Goal: Communication & Community: Connect with others

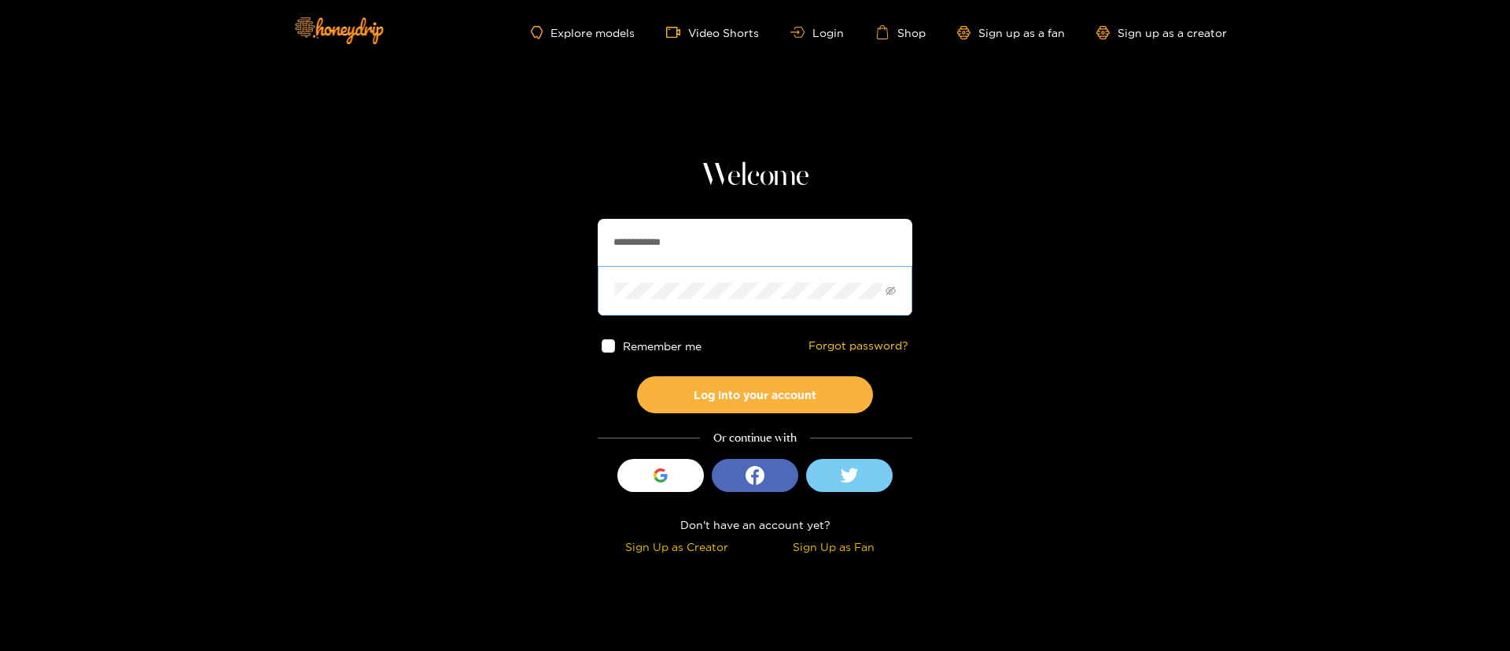
click at [734, 279] on span at bounding box center [755, 290] width 315 height 49
click at [711, 254] on input "**********" at bounding box center [755, 242] width 315 height 47
type input "**********"
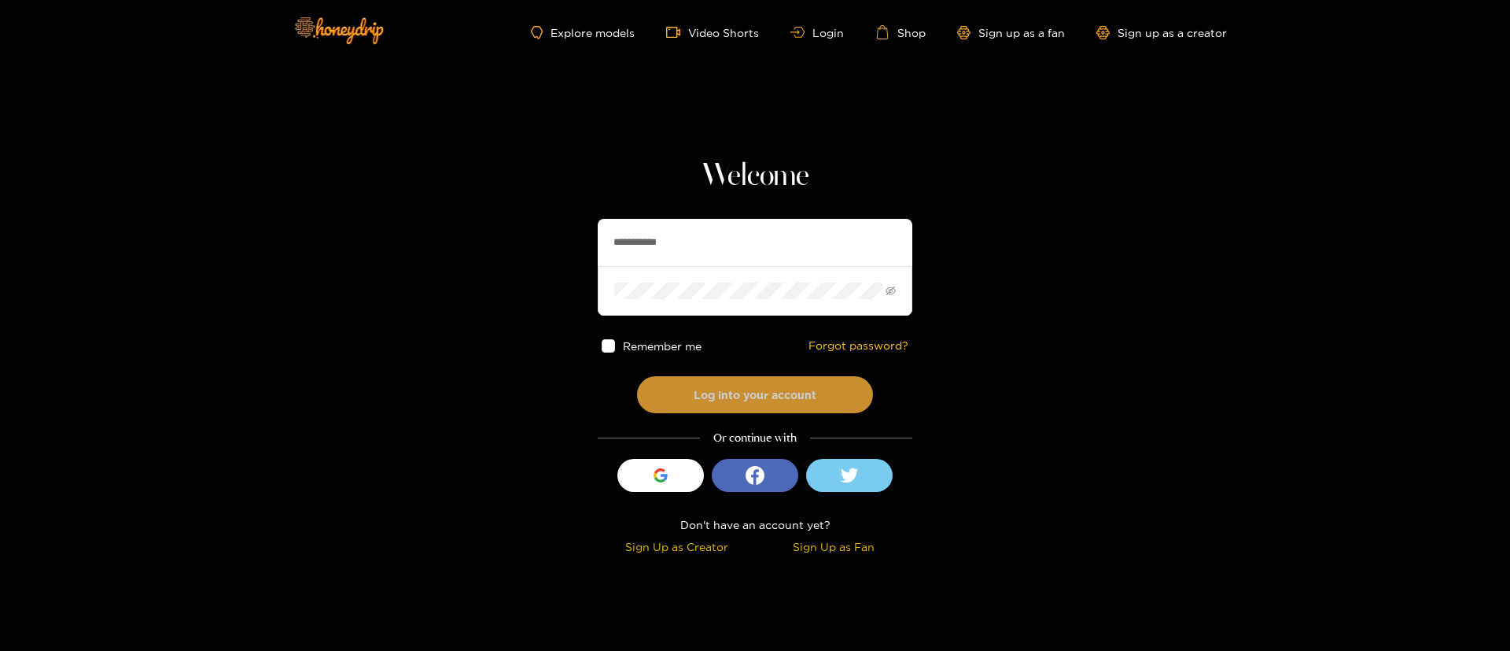
click at [781, 380] on button "Log into your account" at bounding box center [755, 394] width 236 height 37
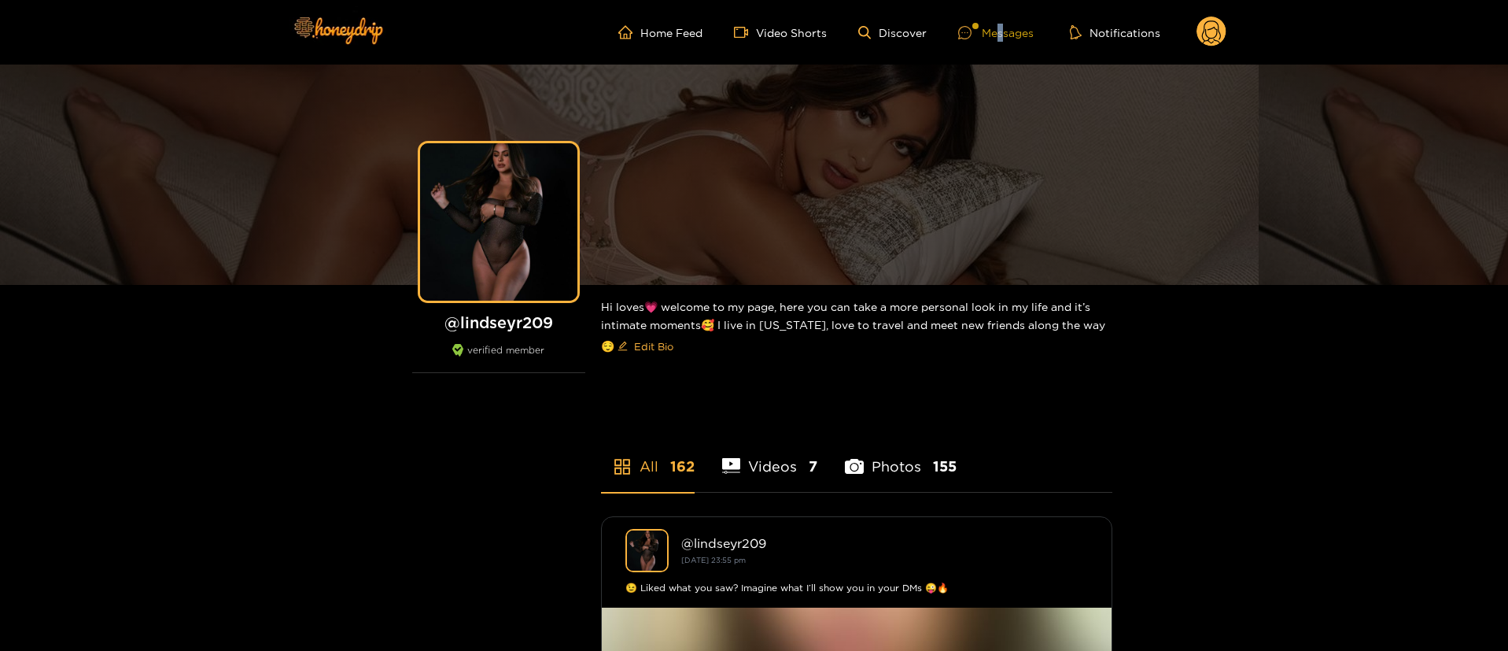
drag, startPoint x: 1003, startPoint y: 20, endPoint x: 996, endPoint y: 32, distance: 14.4
click at [996, 32] on ul "Home Feed Video Shorts Discover Messages Notifications" at bounding box center [922, 32] width 608 height 31
click at [996, 32] on div "Messages" at bounding box center [996, 33] width 76 height 18
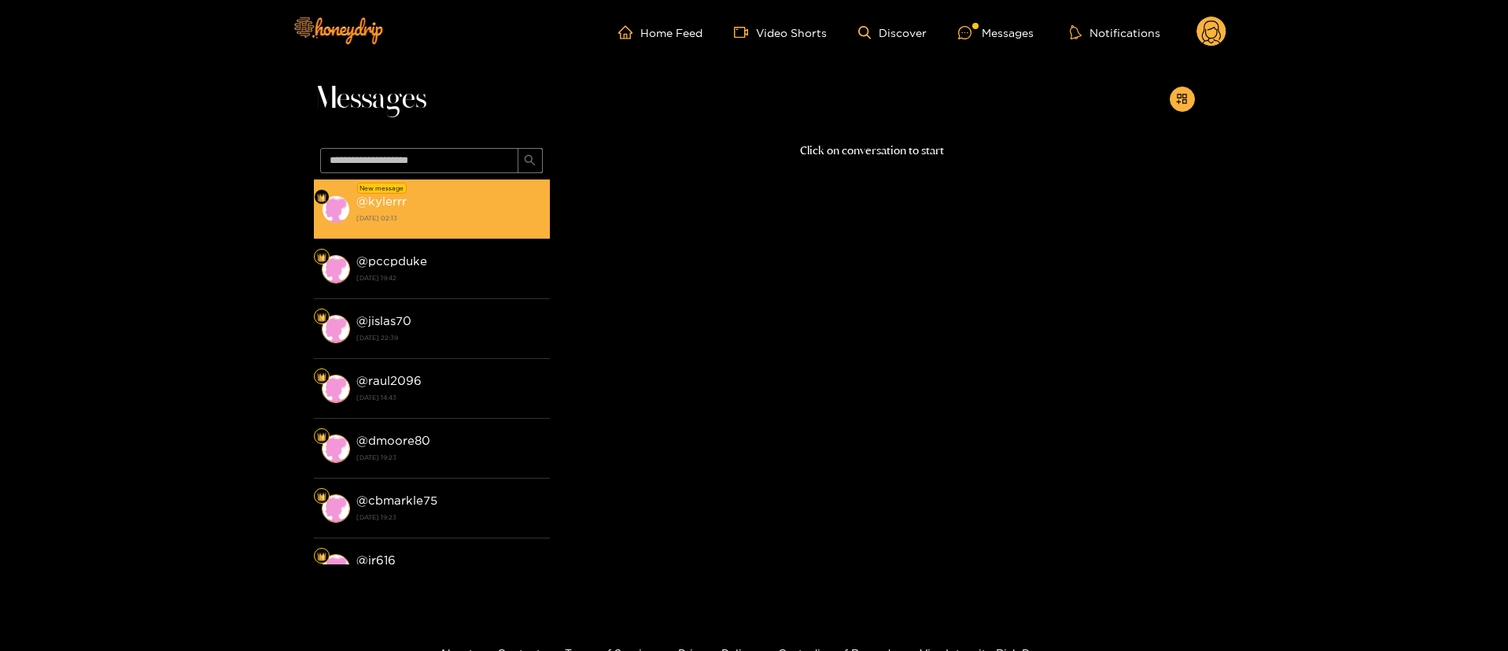
click at [440, 209] on div "@ kylerrr [DATE] 02:13" at bounding box center [449, 208] width 186 height 35
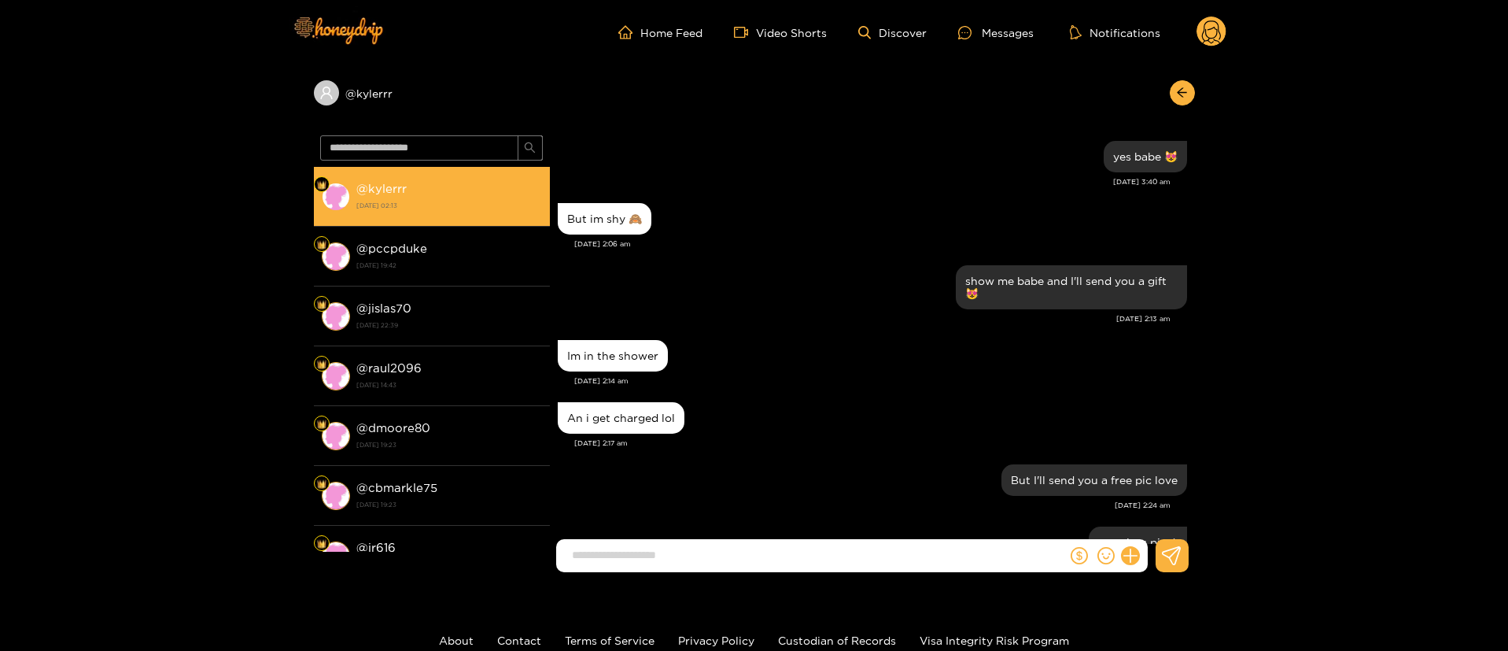
scroll to position [1566, 0]
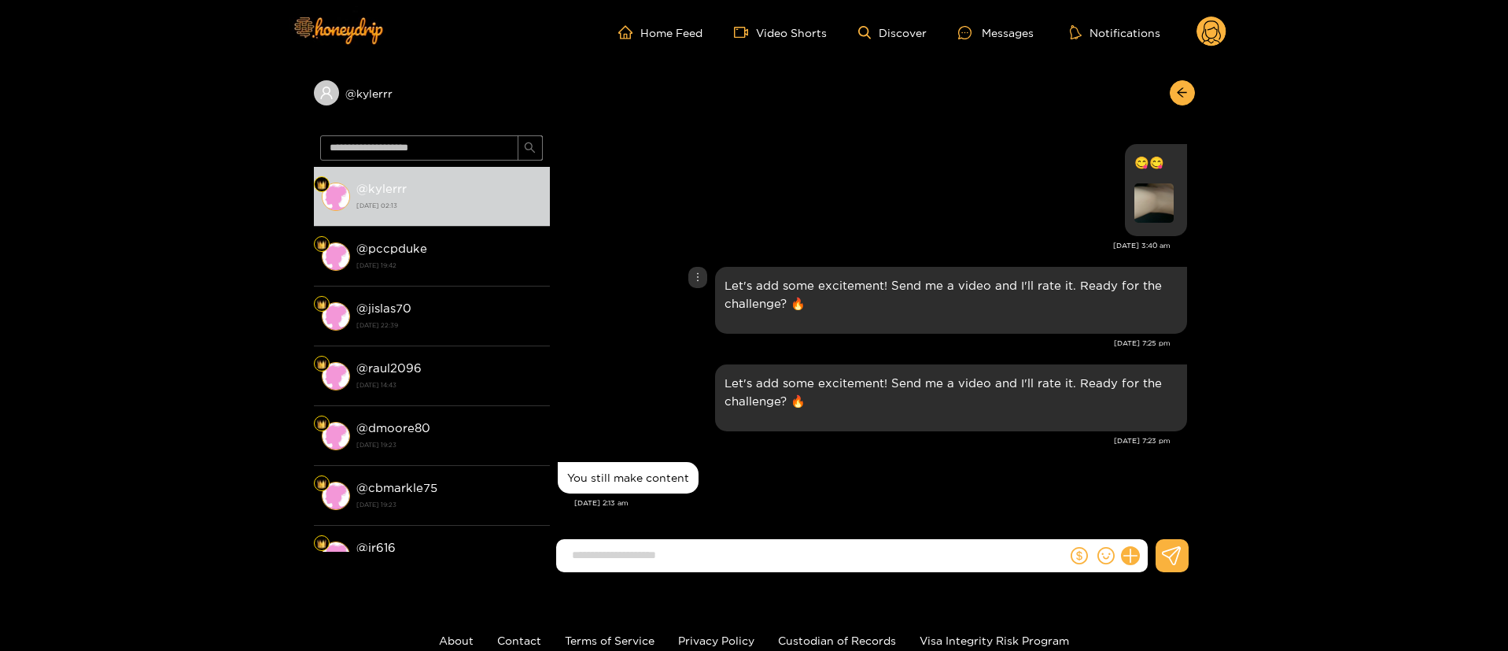
click at [607, 331] on div "Let's add some excitement! Send me a video and I'll rate it. Ready for the chal…" at bounding box center [872, 300] width 629 height 75
drag, startPoint x: 594, startPoint y: 327, endPoint x: 1243, endPoint y: 312, distance: 649.1
click at [1243, 312] on div "@ kylerrr @ kylerrr [DATE] 02:13 @ pccpduke [DATE] 19:42 @ jislas70 [DATE] 22:3…" at bounding box center [754, 325] width 1508 height 520
click at [772, 565] on input at bounding box center [815, 555] width 503 height 26
type input "**********"
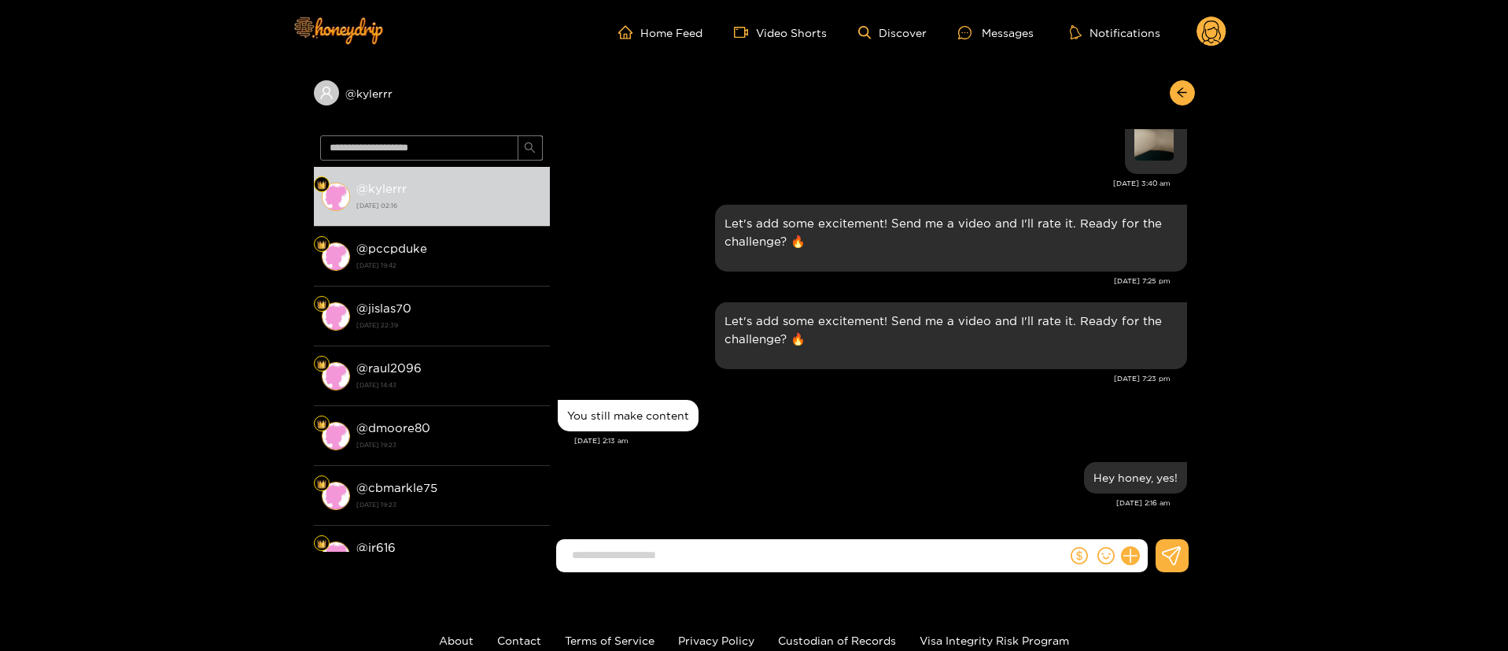
drag, startPoint x: 632, startPoint y: 300, endPoint x: 1320, endPoint y: 241, distance: 690.7
click at [1320, 241] on div "@ kylerrr @ kylerrr [DATE] 02:16 @ pccpduke [DATE] 19:42 @ jislas70 [DATE] 22:3…" at bounding box center [754, 325] width 1508 height 520
click at [846, 424] on div "You still make content" at bounding box center [872, 415] width 629 height 39
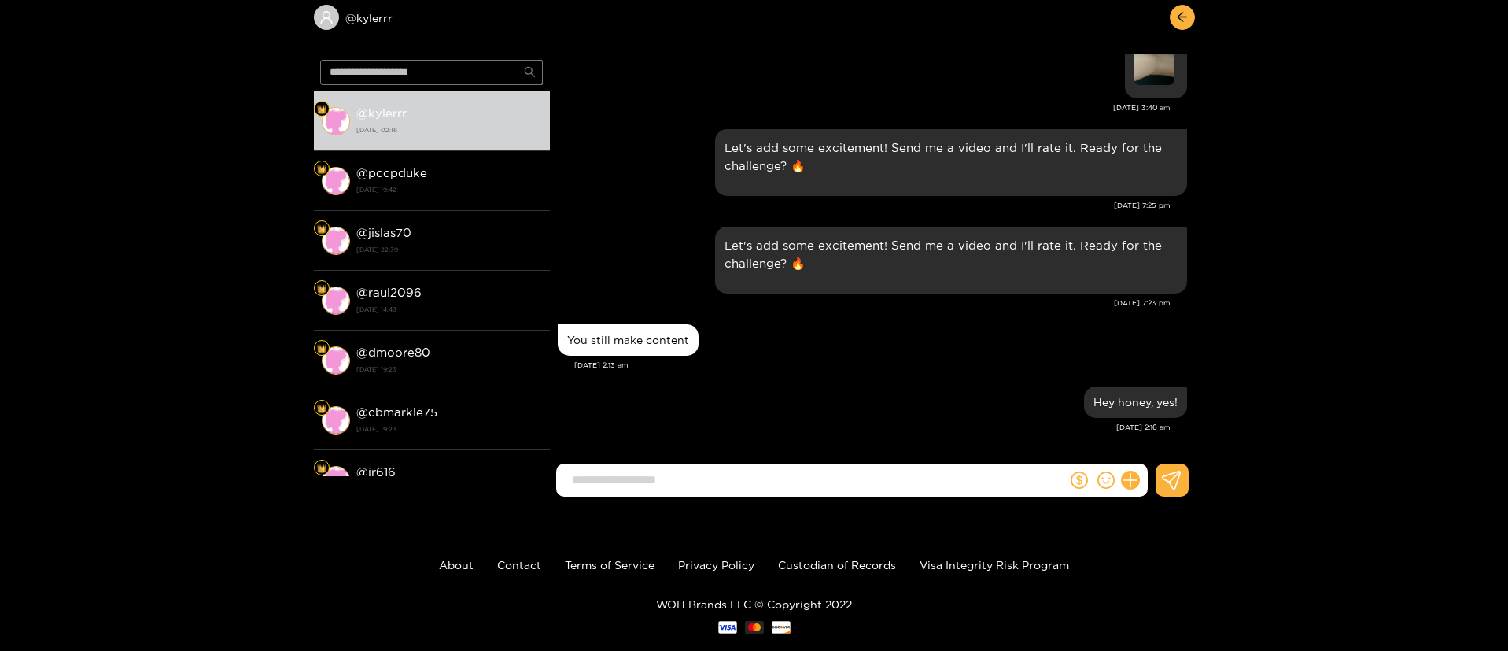
scroll to position [105, 0]
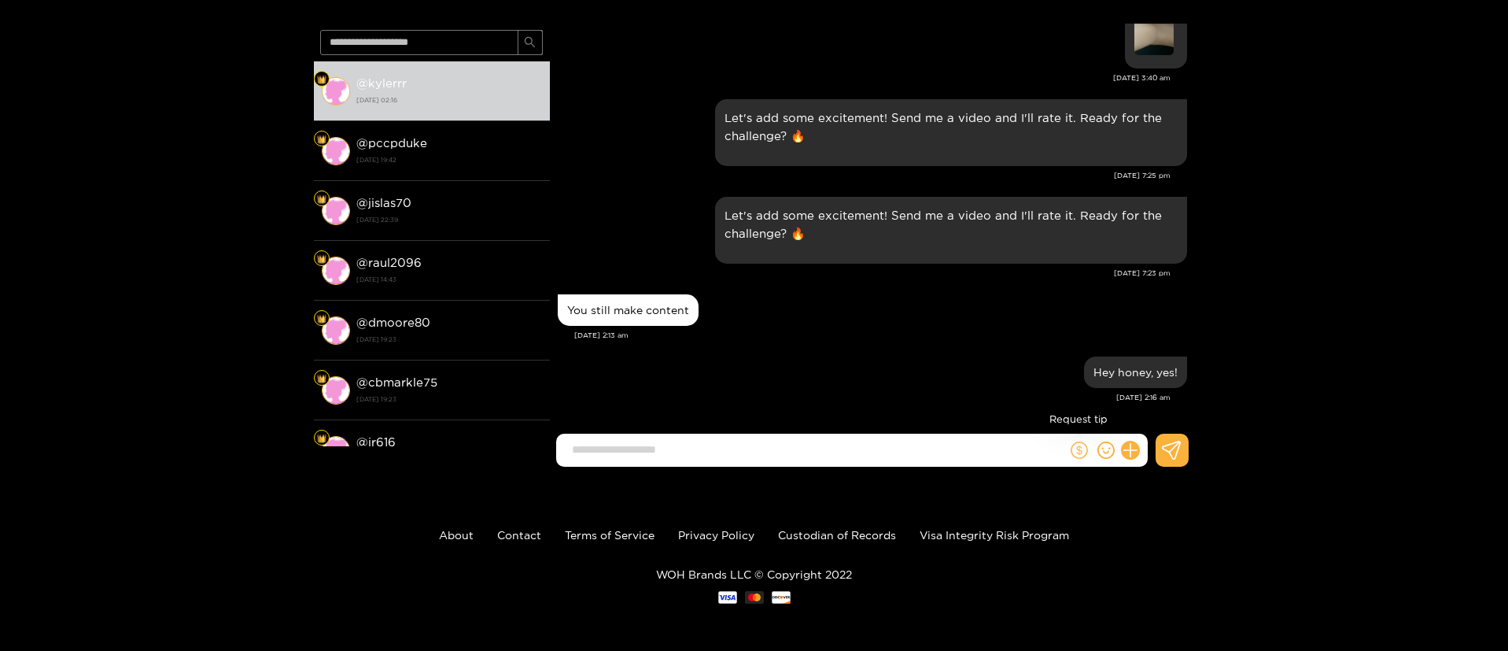
click at [1077, 452] on icon "dollar" at bounding box center [1079, 449] width 17 height 17
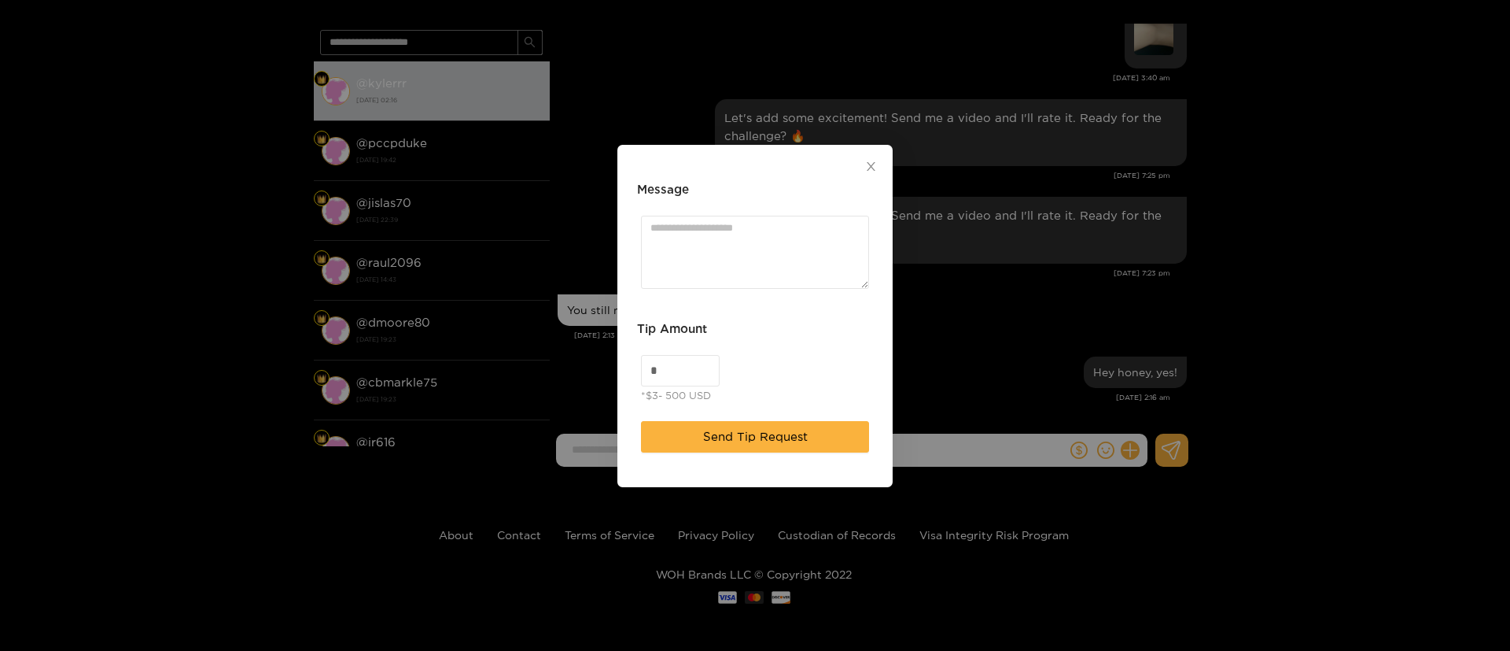
click at [676, 389] on div "*$3- 500 USD" at bounding box center [676, 395] width 70 height 16
click at [673, 375] on input "*" at bounding box center [680, 371] width 77 height 30
type input "**"
click at [774, 241] on textarea "Message" at bounding box center [755, 252] width 228 height 73
paste textarea "****"
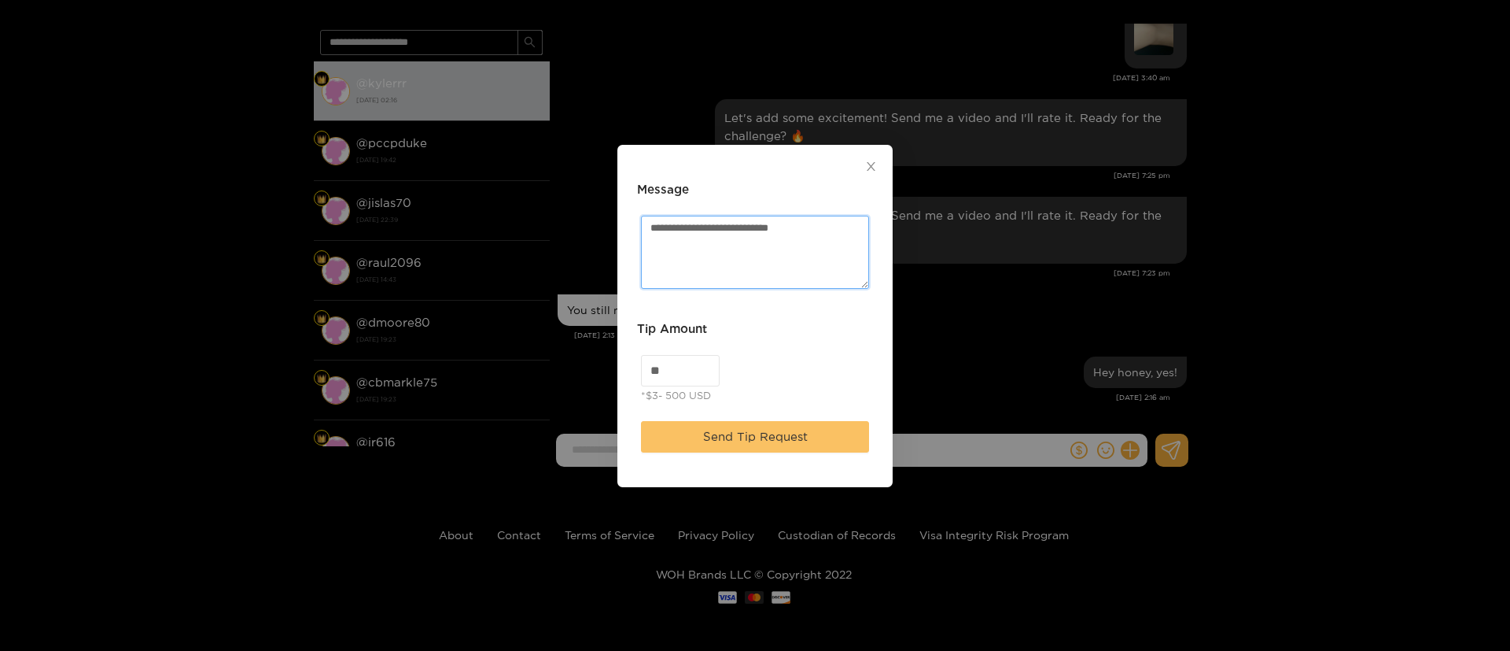
type textarea "**********"
click at [739, 426] on button "Send Tip Request" at bounding box center [755, 436] width 228 height 31
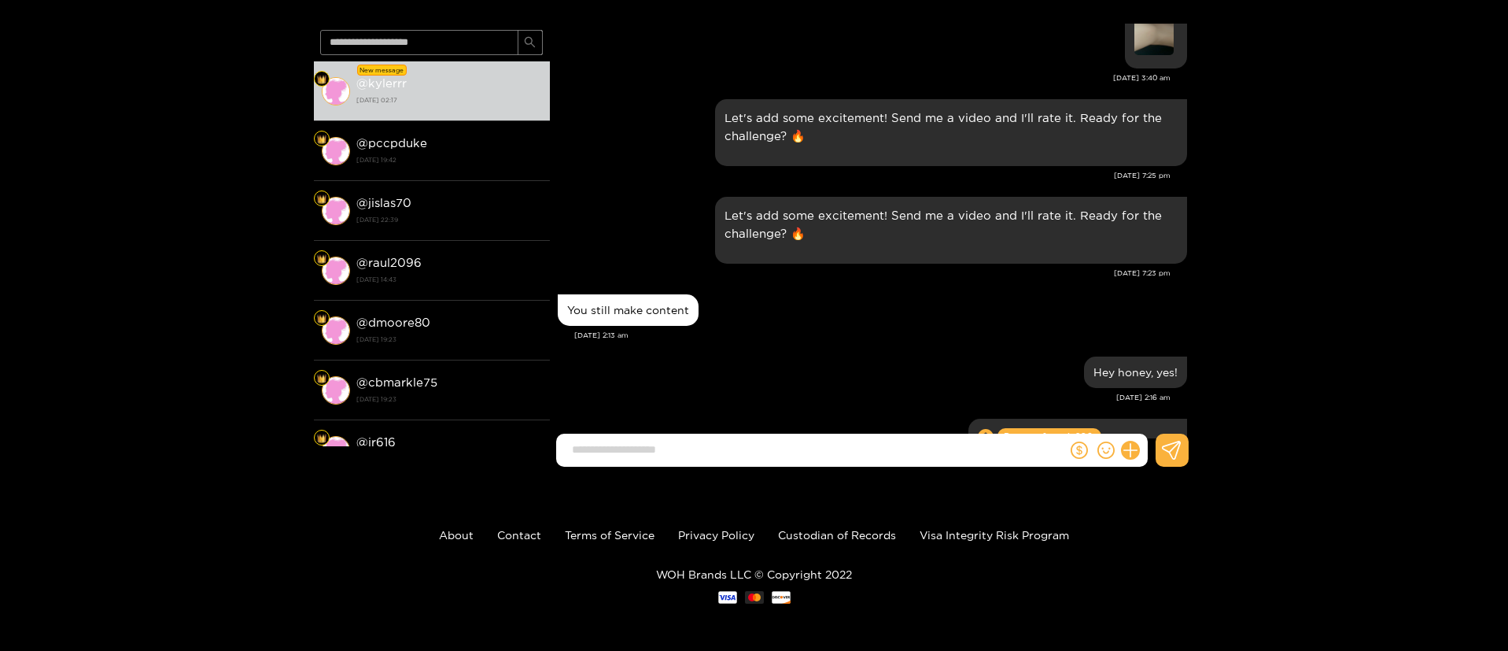
scroll to position [1725, 0]
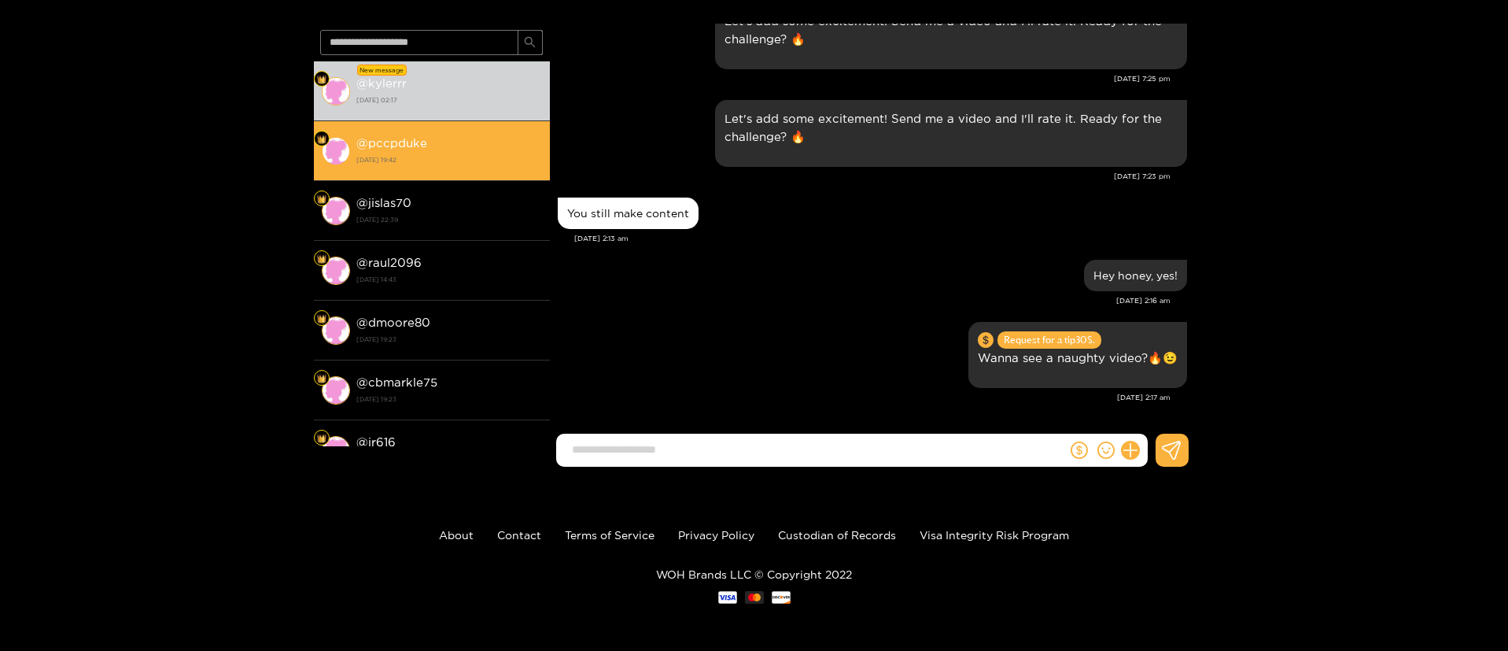
click at [459, 155] on strong "[DATE] 19:42" at bounding box center [449, 160] width 186 height 14
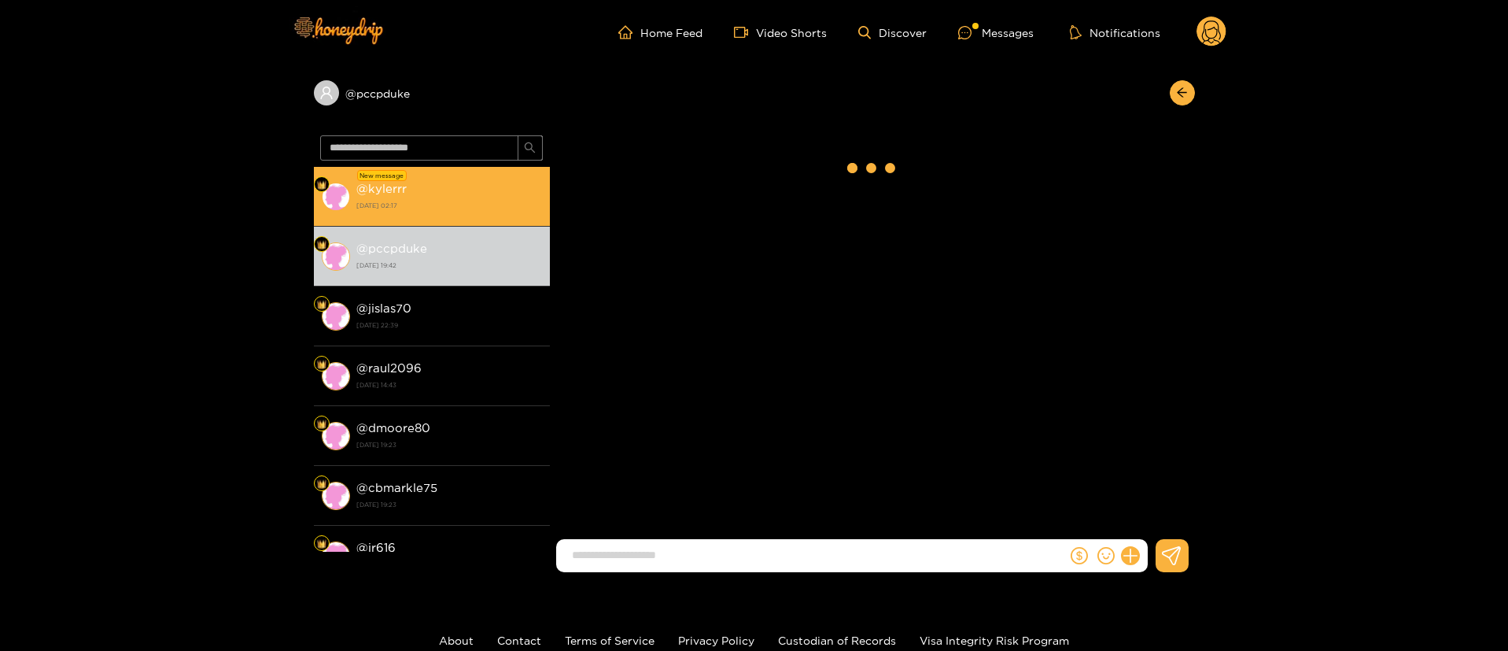
click at [454, 210] on strong "[DATE] 02:17" at bounding box center [449, 205] width 186 height 14
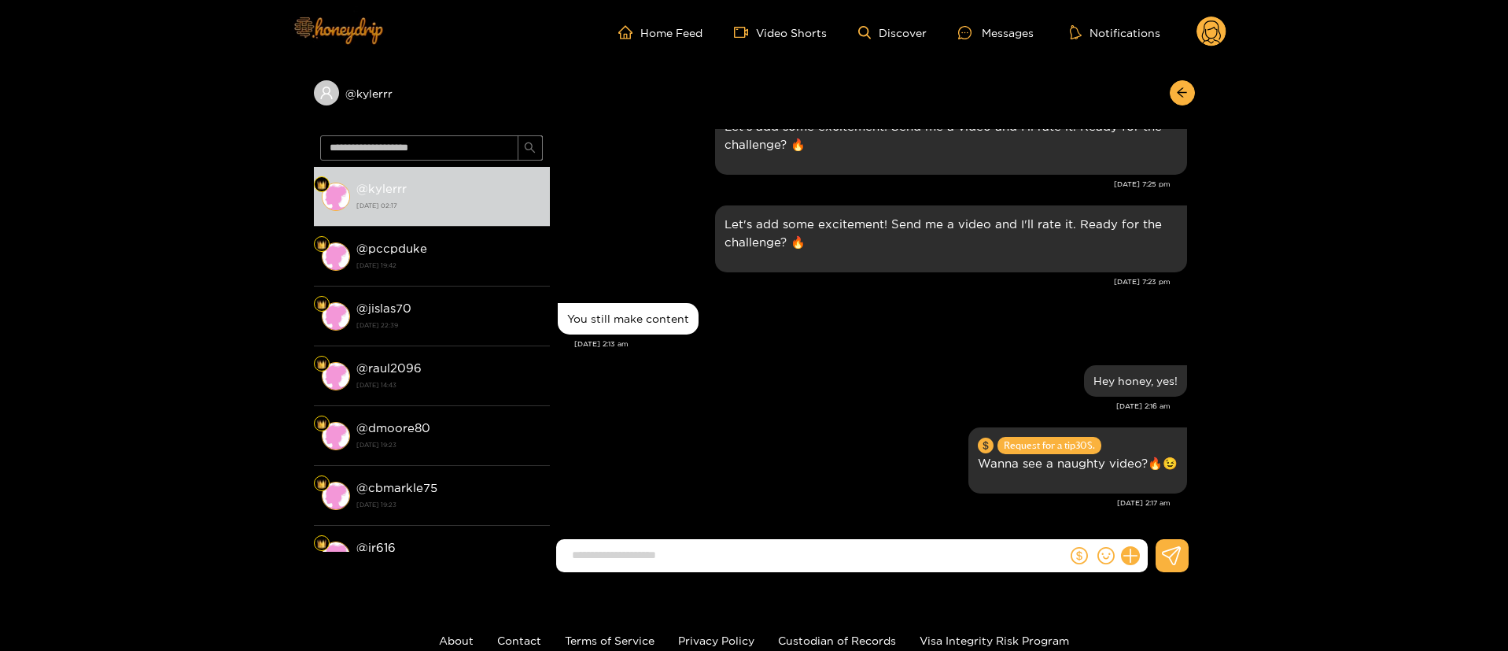
scroll to position [1601, 0]
click at [1185, 87] on icon "arrow-left" at bounding box center [1182, 93] width 12 height 12
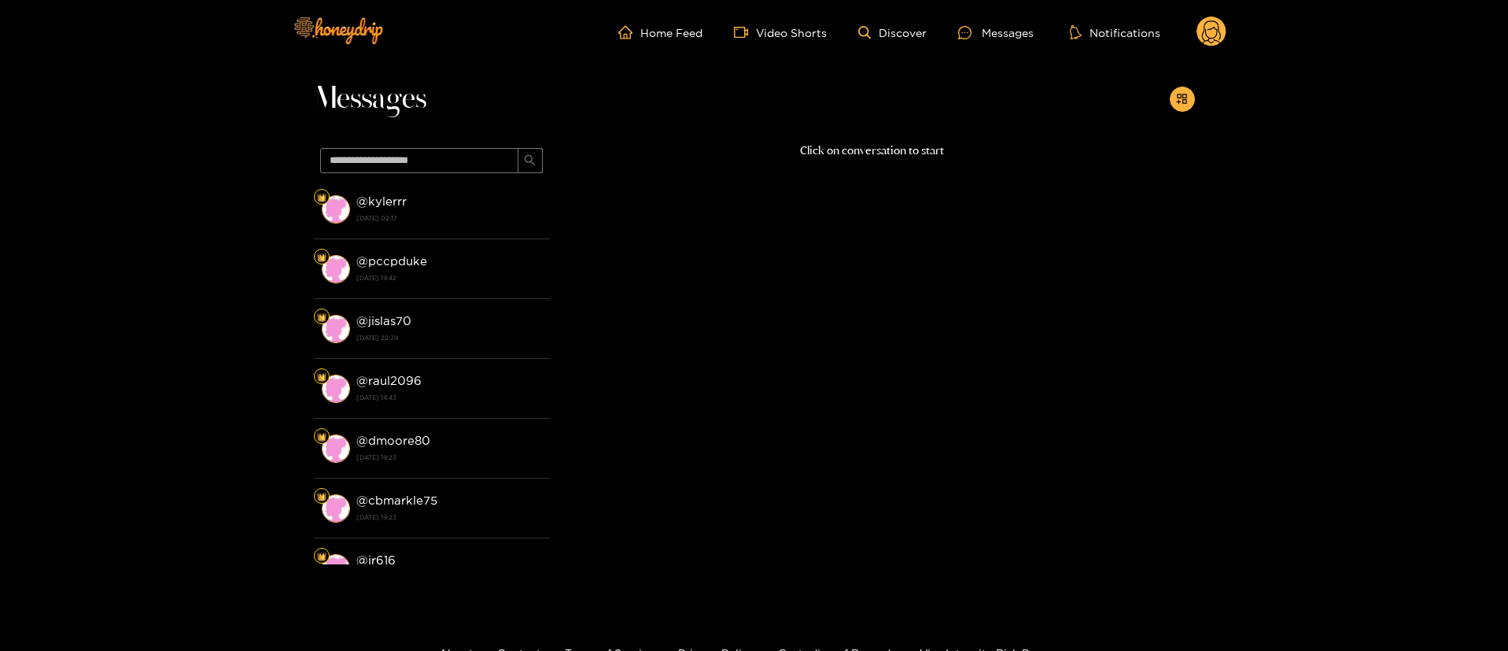
click at [1216, 25] on circle at bounding box center [1211, 32] width 30 height 30
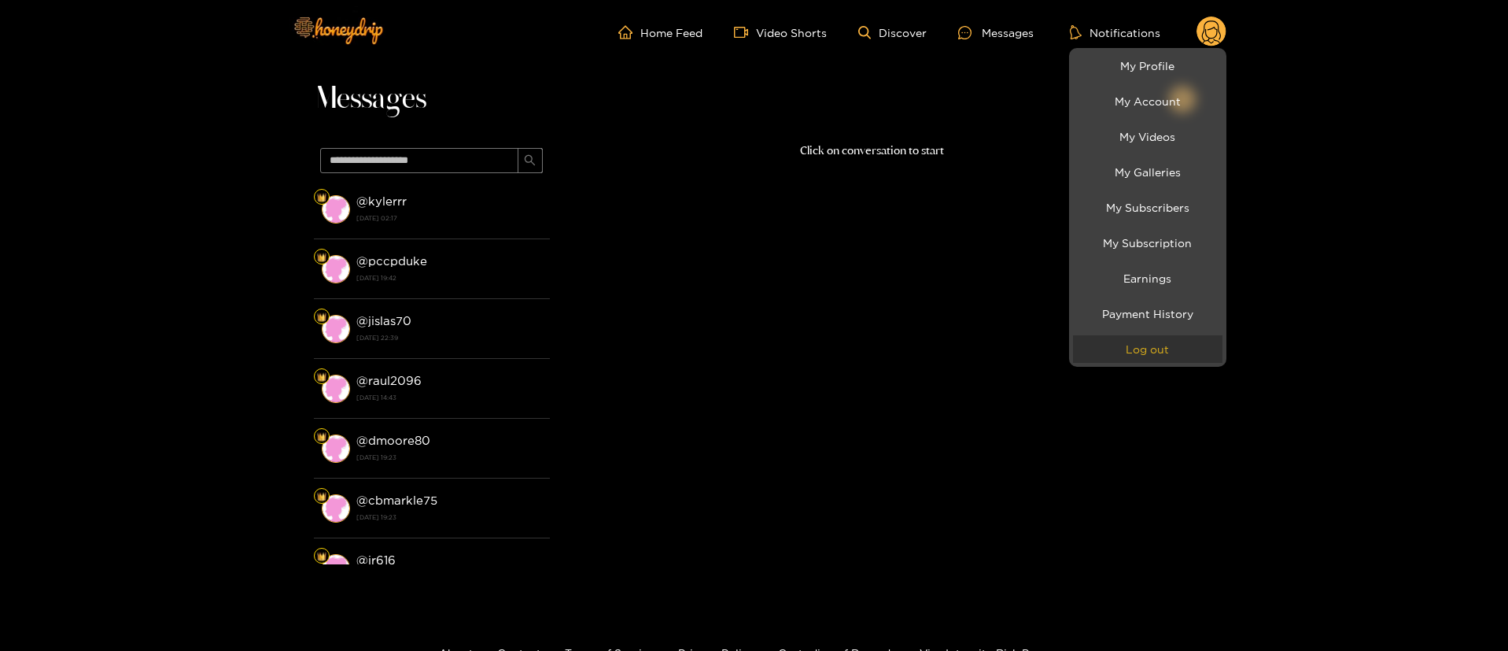
click at [1145, 354] on button "Log out" at bounding box center [1147, 349] width 149 height 28
